Goal: Task Accomplishment & Management: Use online tool/utility

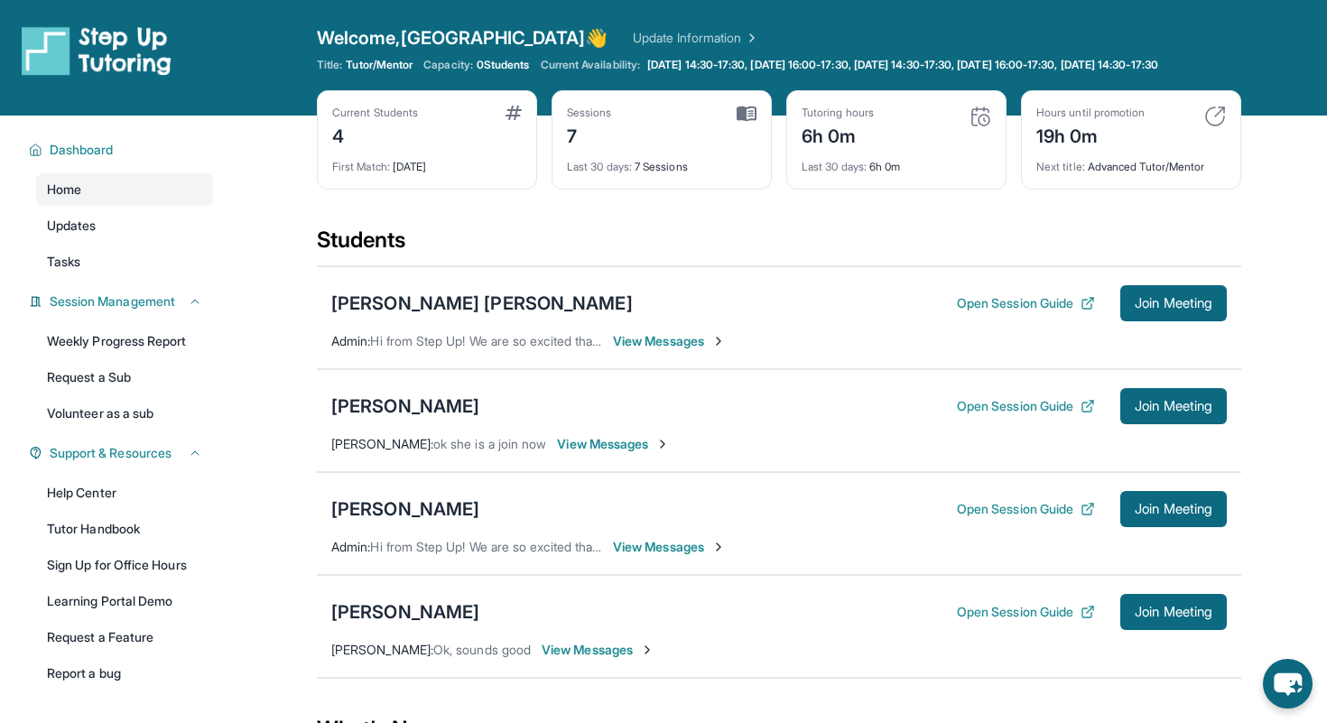
scroll to position [198, 0]
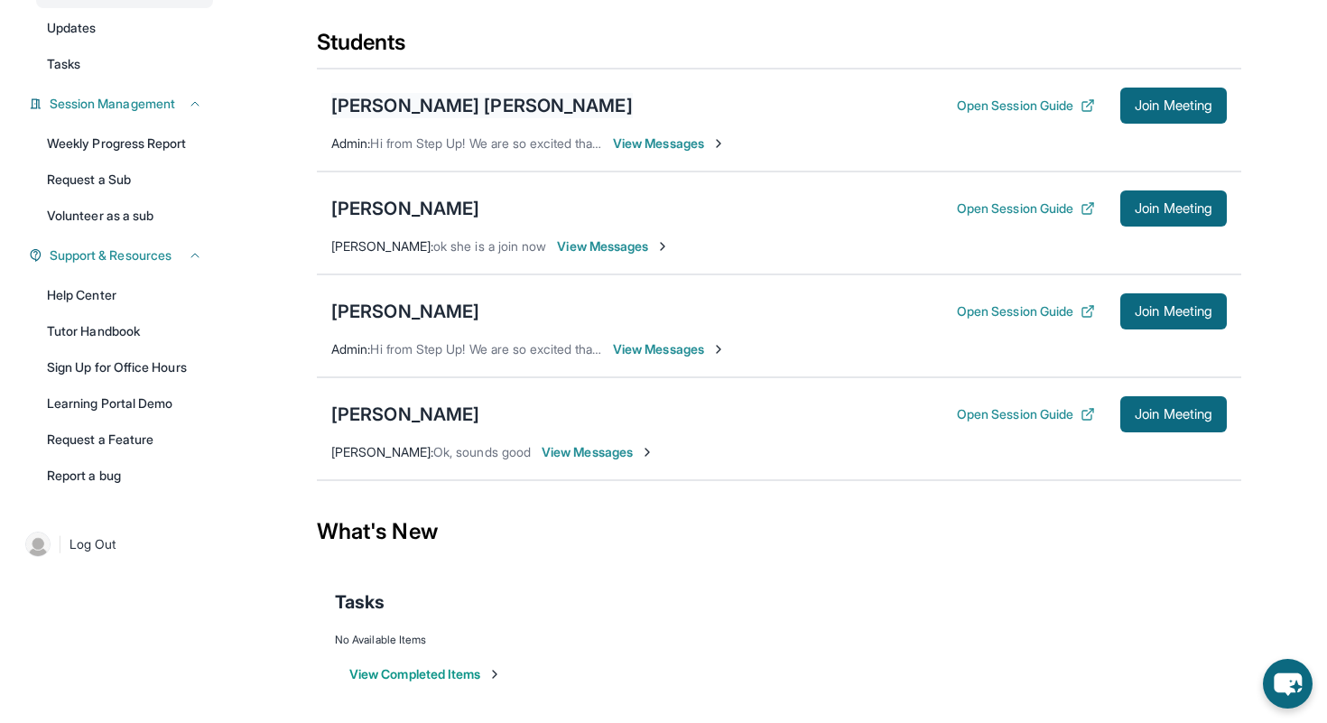
click at [406, 118] on div "[PERSON_NAME] [PERSON_NAME]" at bounding box center [481, 105] width 301 height 25
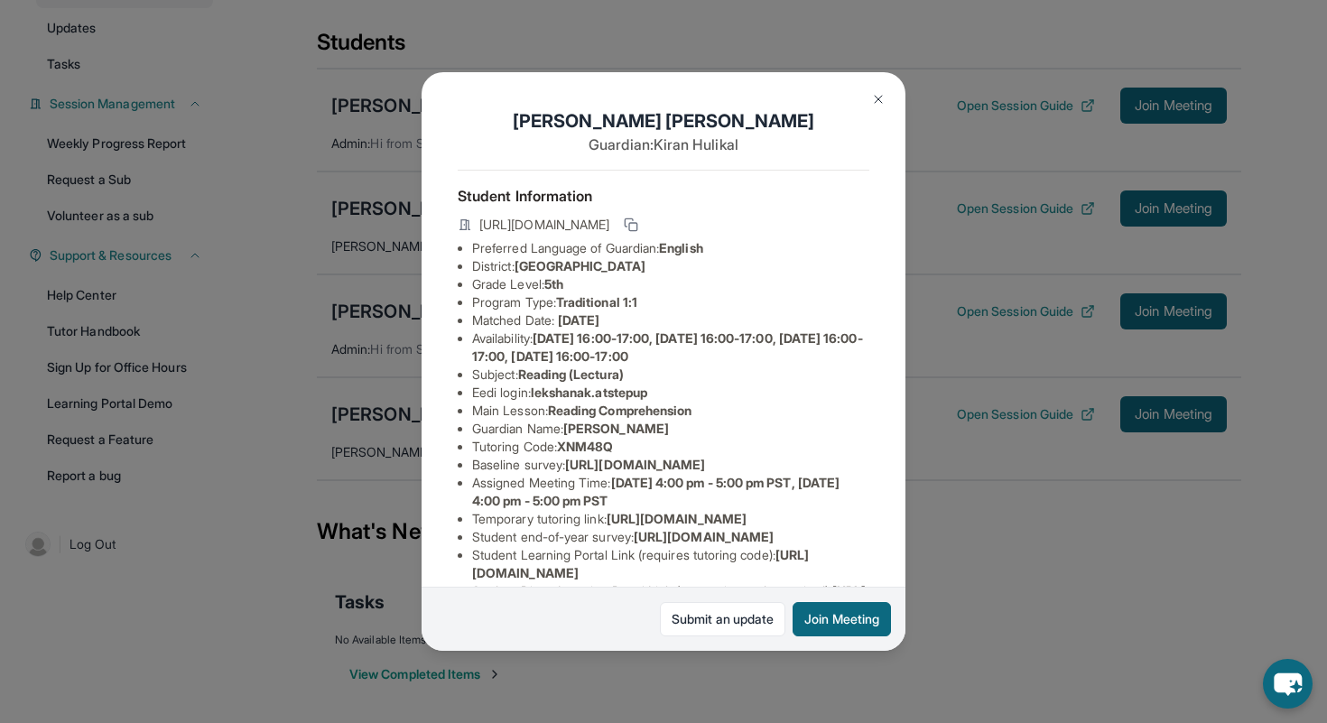
click at [626, 5] on div "[PERSON_NAME] [PERSON_NAME] Guardian: [PERSON_NAME] Student Information [URL][D…" at bounding box center [663, 361] width 1327 height 723
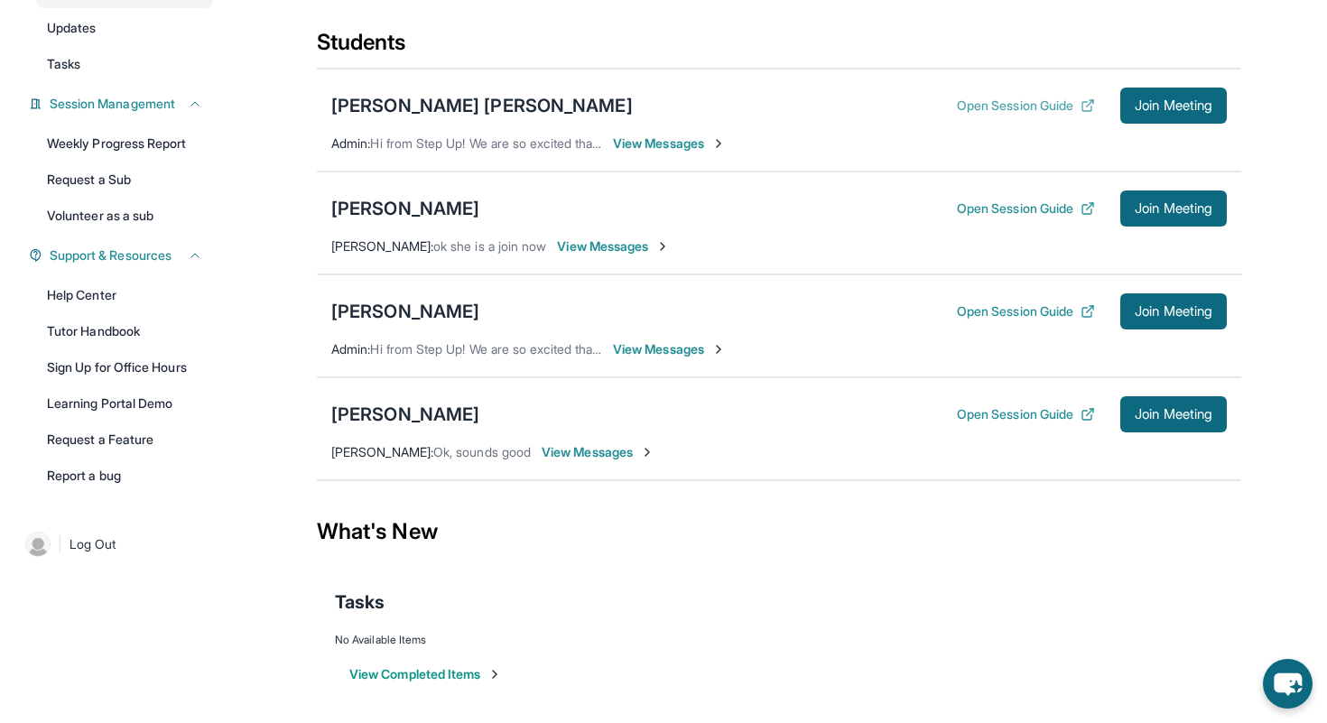
click at [965, 115] on button "Open Session Guide" at bounding box center [1026, 106] width 138 height 18
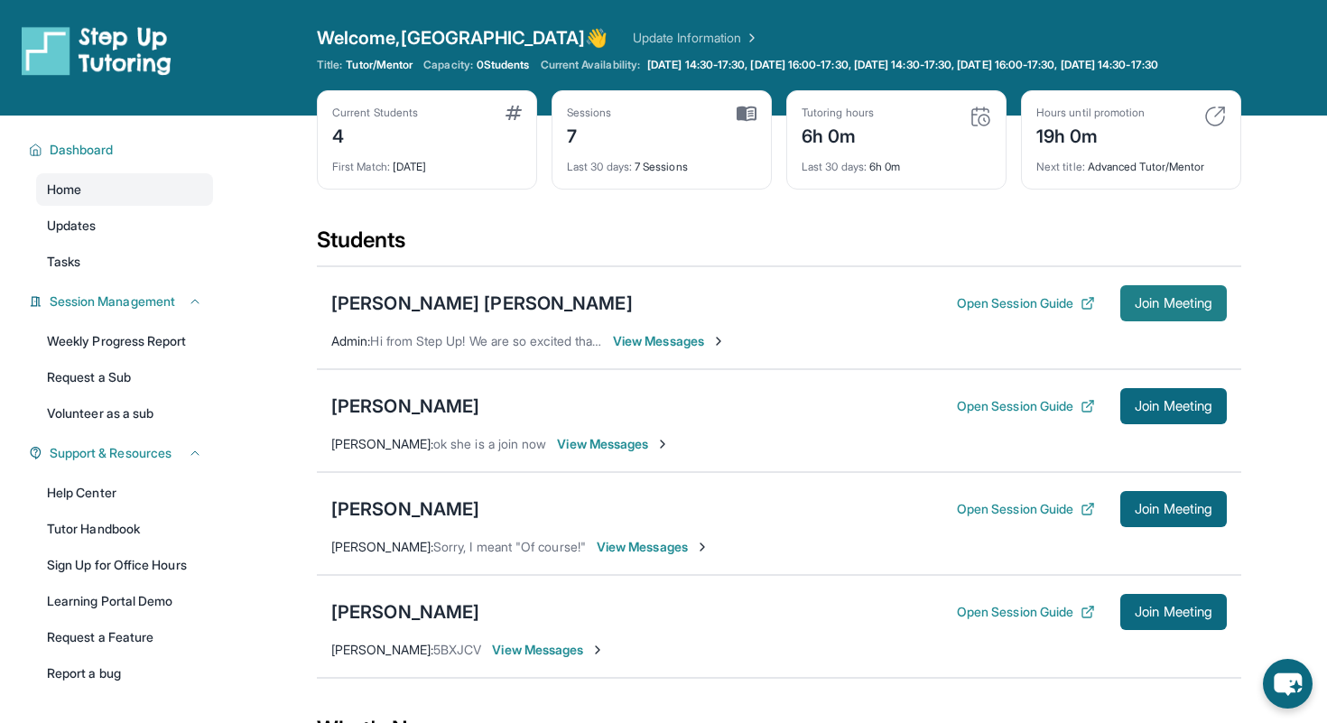
click at [1130, 321] on button "Join Meeting" at bounding box center [1173, 303] width 107 height 36
click at [633, 41] on link "Update Information" at bounding box center [696, 38] width 126 height 18
